Goal: Task Accomplishment & Management: Use online tool/utility

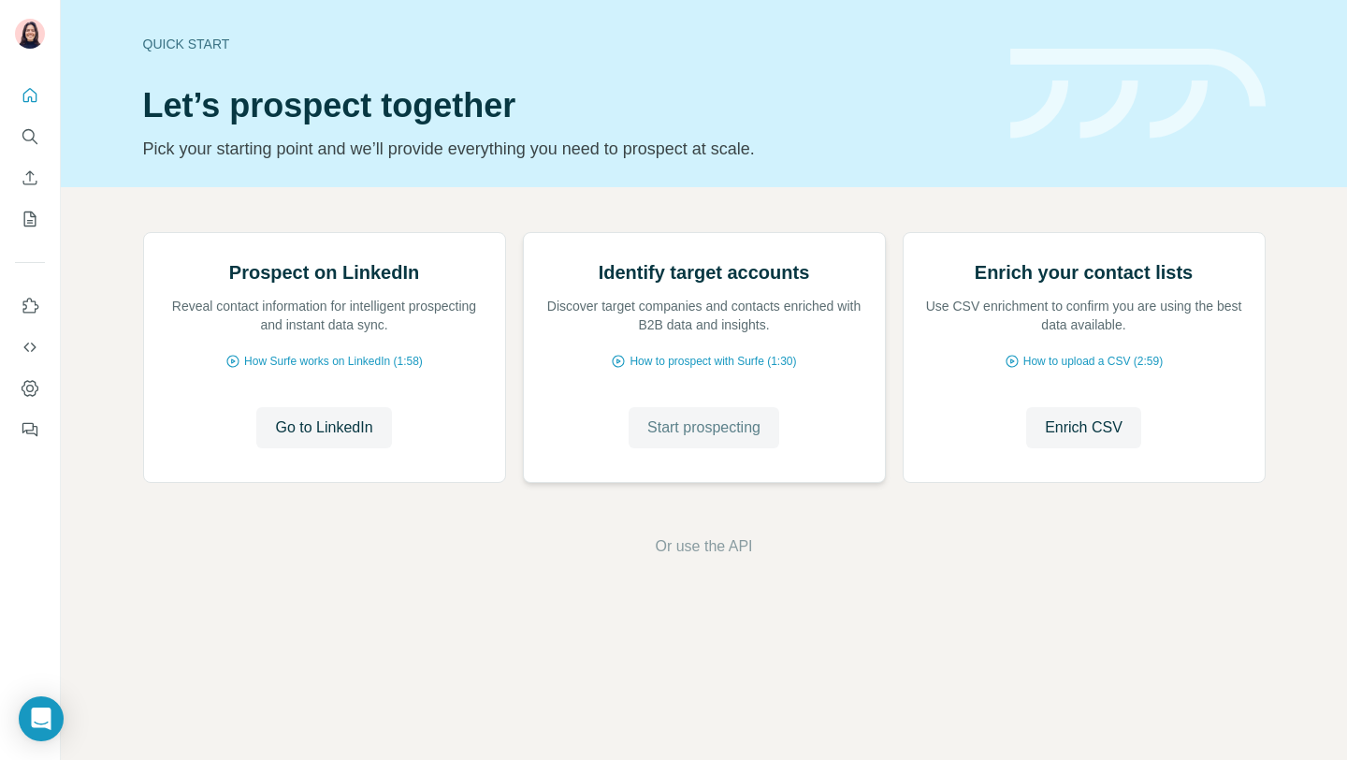
click at [670, 448] on button "Start prospecting" at bounding box center [704, 427] width 151 height 41
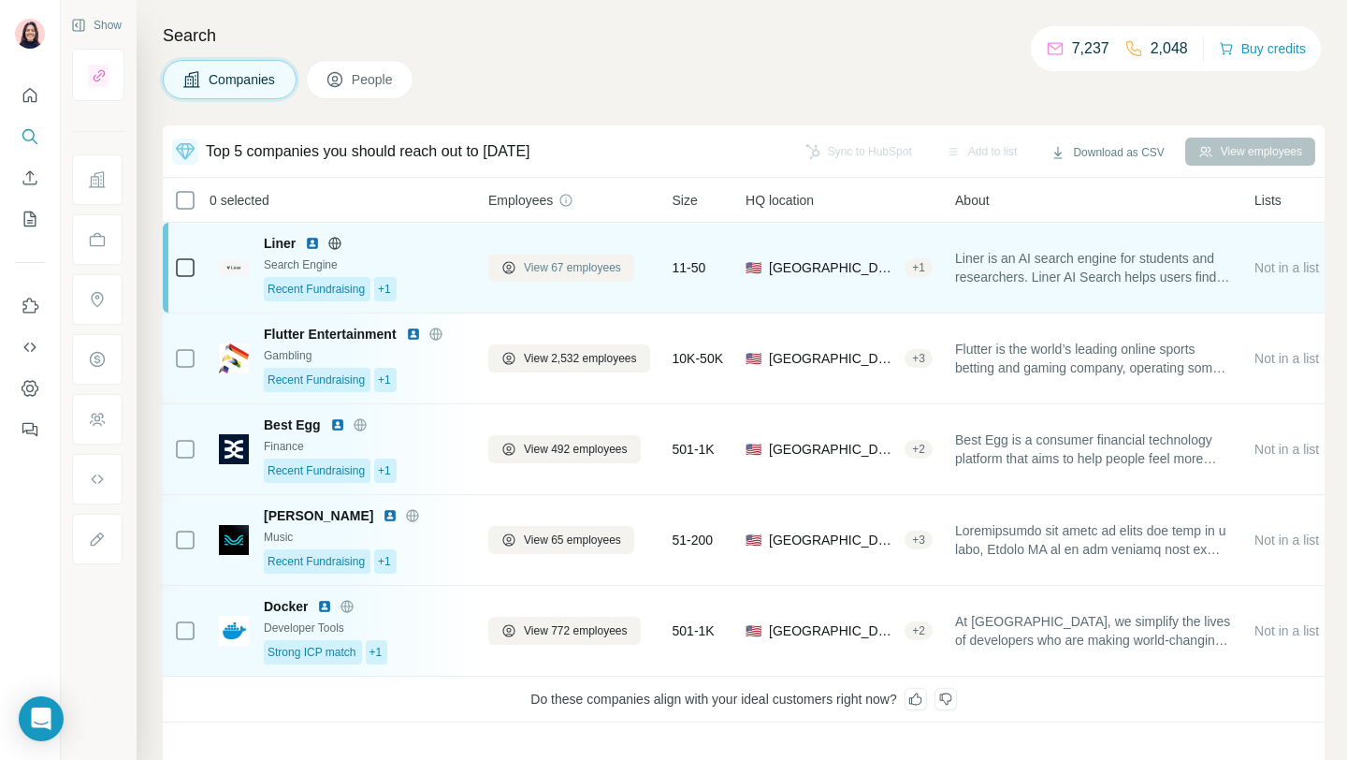
click at [535, 267] on span "View 67 employees" at bounding box center [572, 267] width 97 height 17
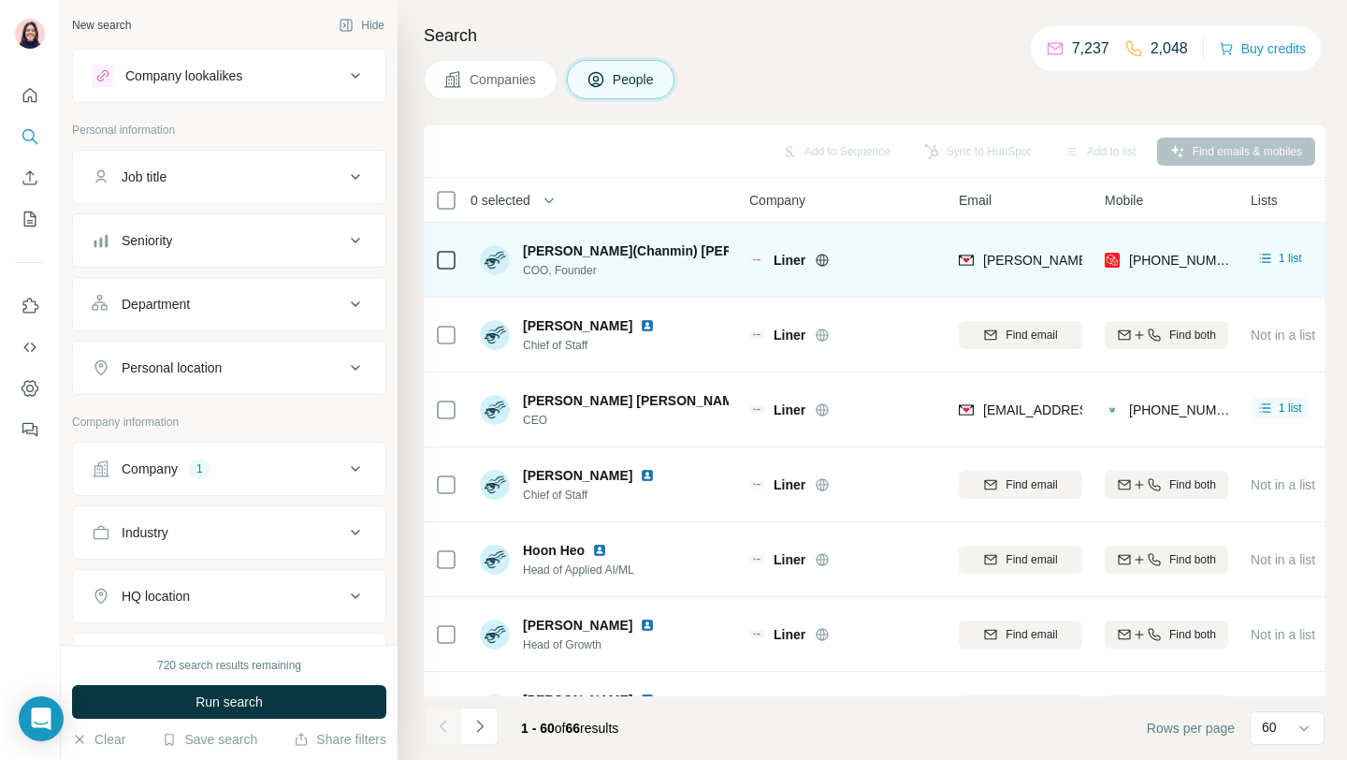
click at [877, 266] on div "Liner" at bounding box center [855, 260] width 163 height 19
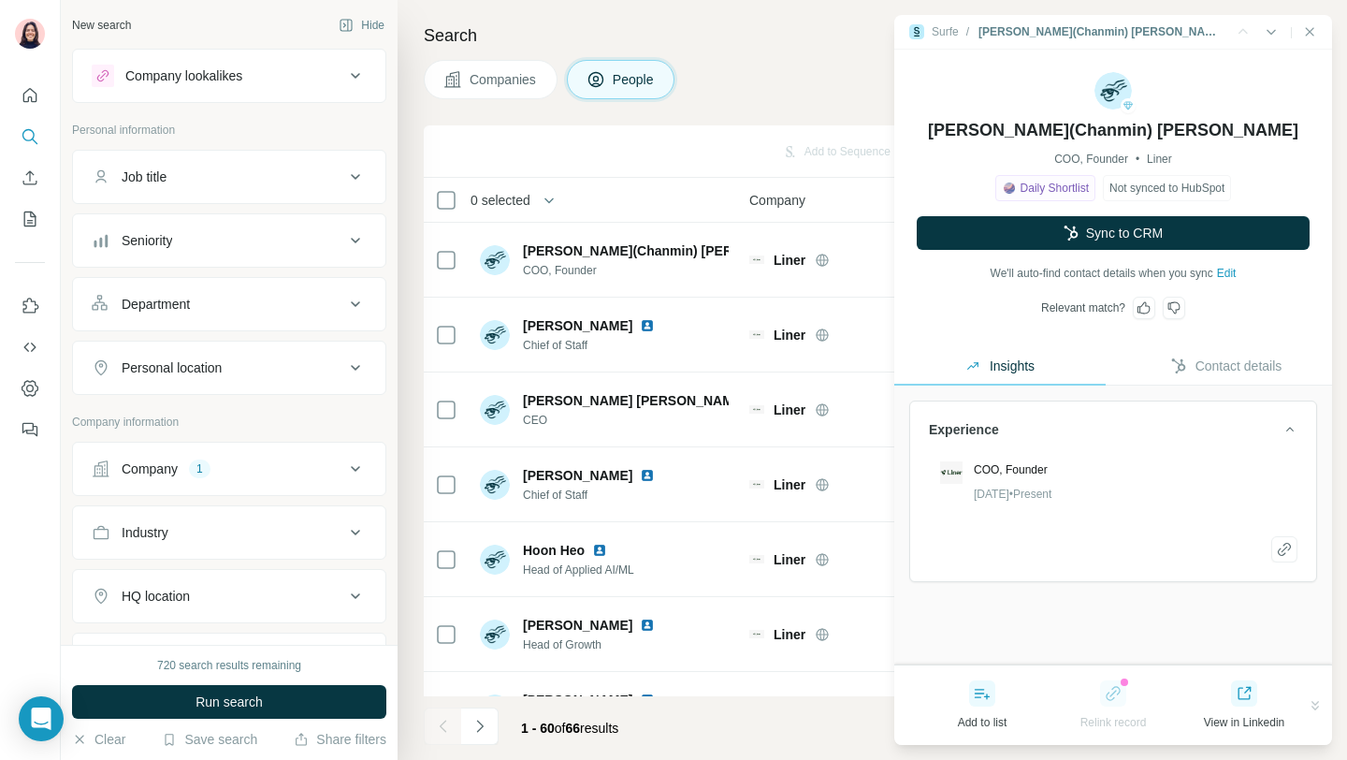
click at [1196, 362] on span "Contact details" at bounding box center [1239, 365] width 87 height 19
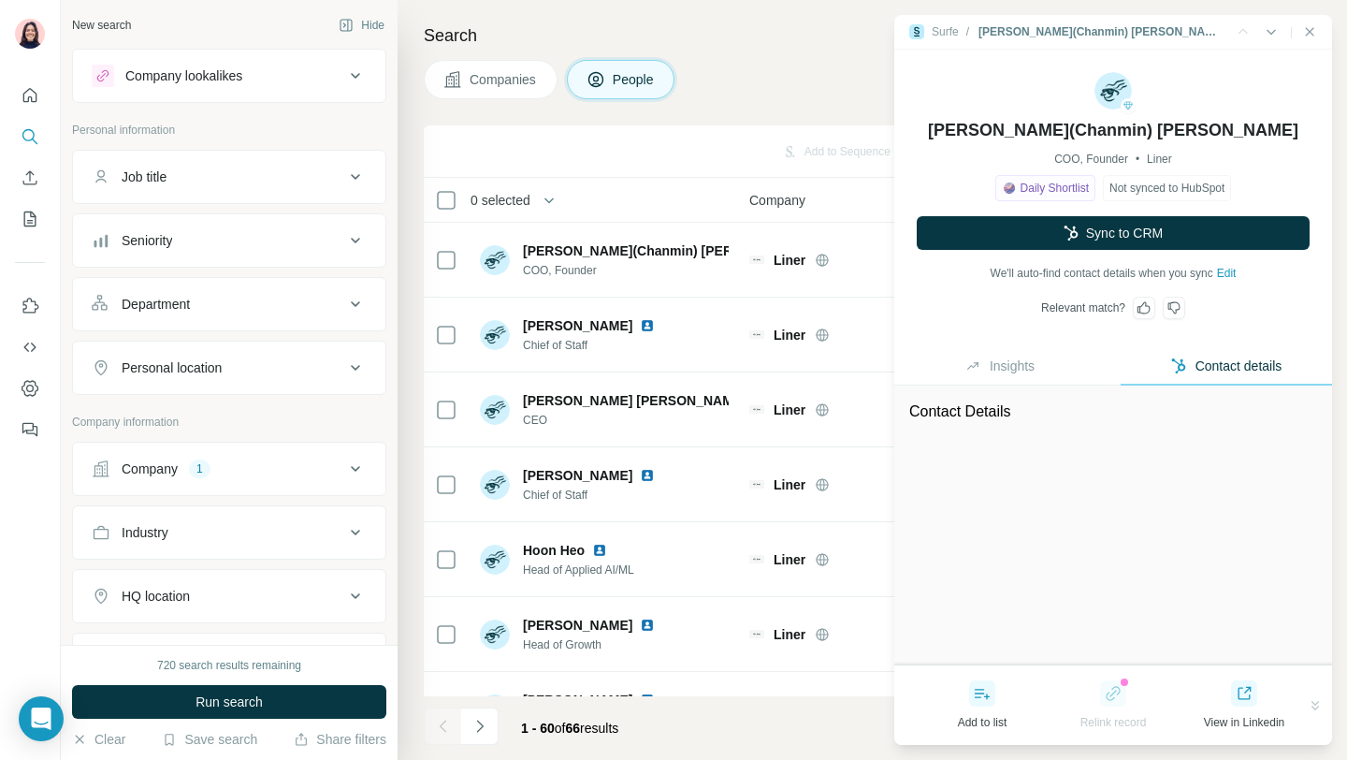
click at [1041, 364] on button "Insights" at bounding box center [999, 365] width 211 height 37
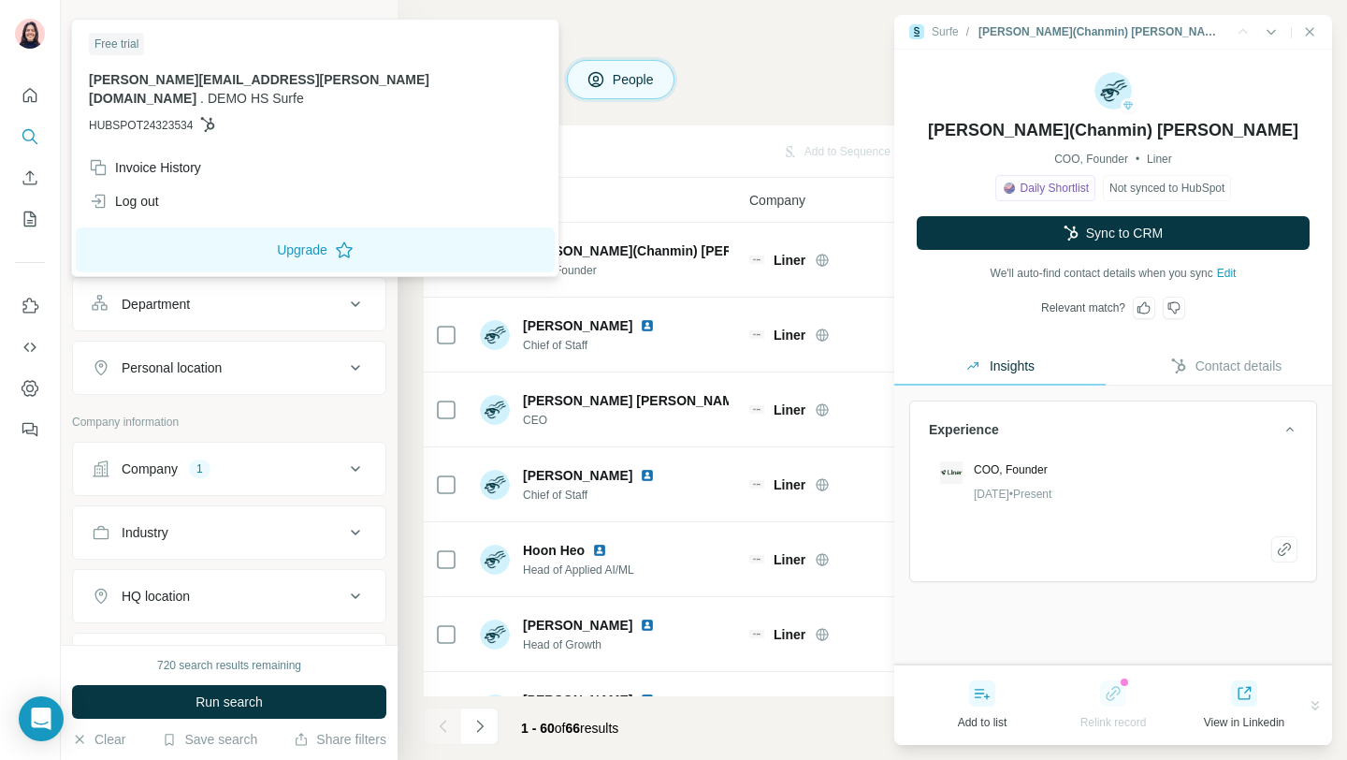
click at [20, 35] on img at bounding box center [30, 34] width 30 height 30
click at [33, 100] on icon "Quick start" at bounding box center [30, 95] width 19 height 19
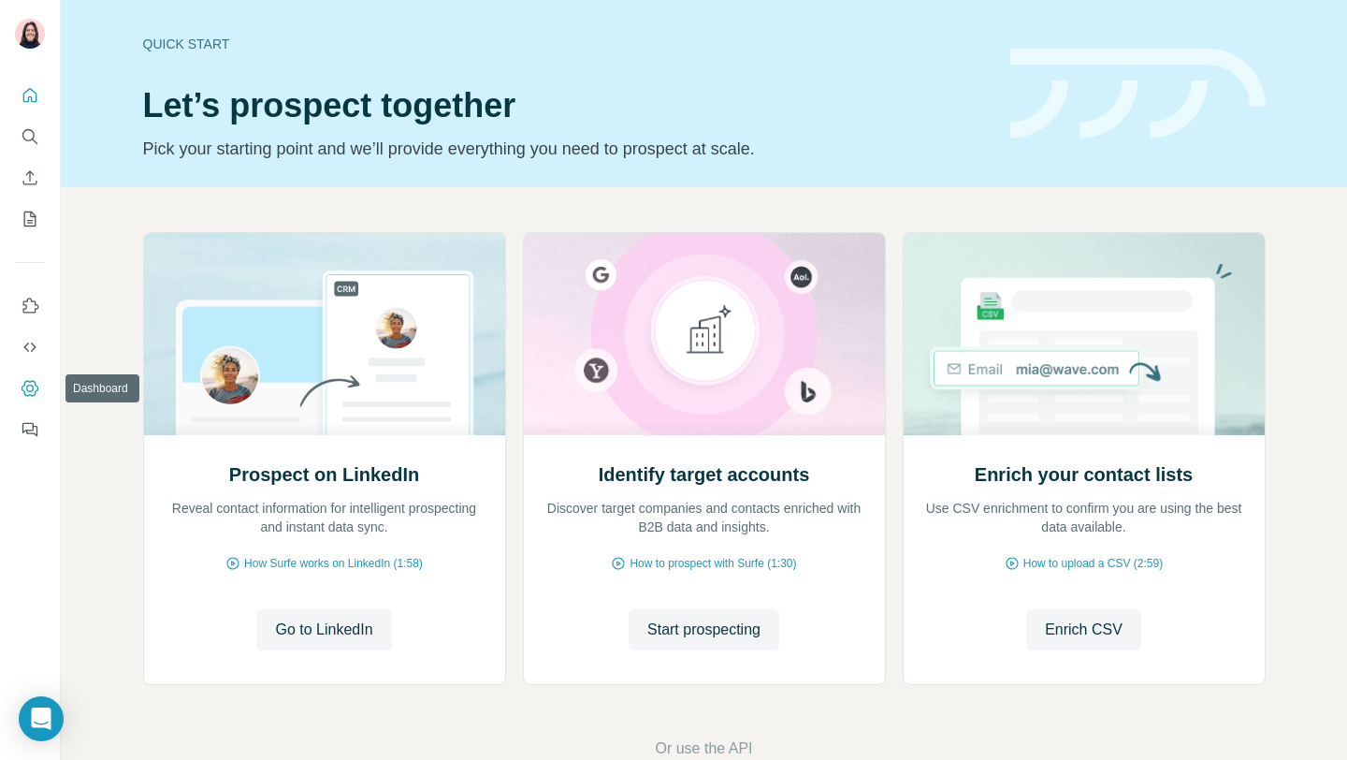
click at [27, 387] on icon "Dashboard" at bounding box center [30, 388] width 19 height 19
